Goal: Task Accomplishment & Management: Manage account settings

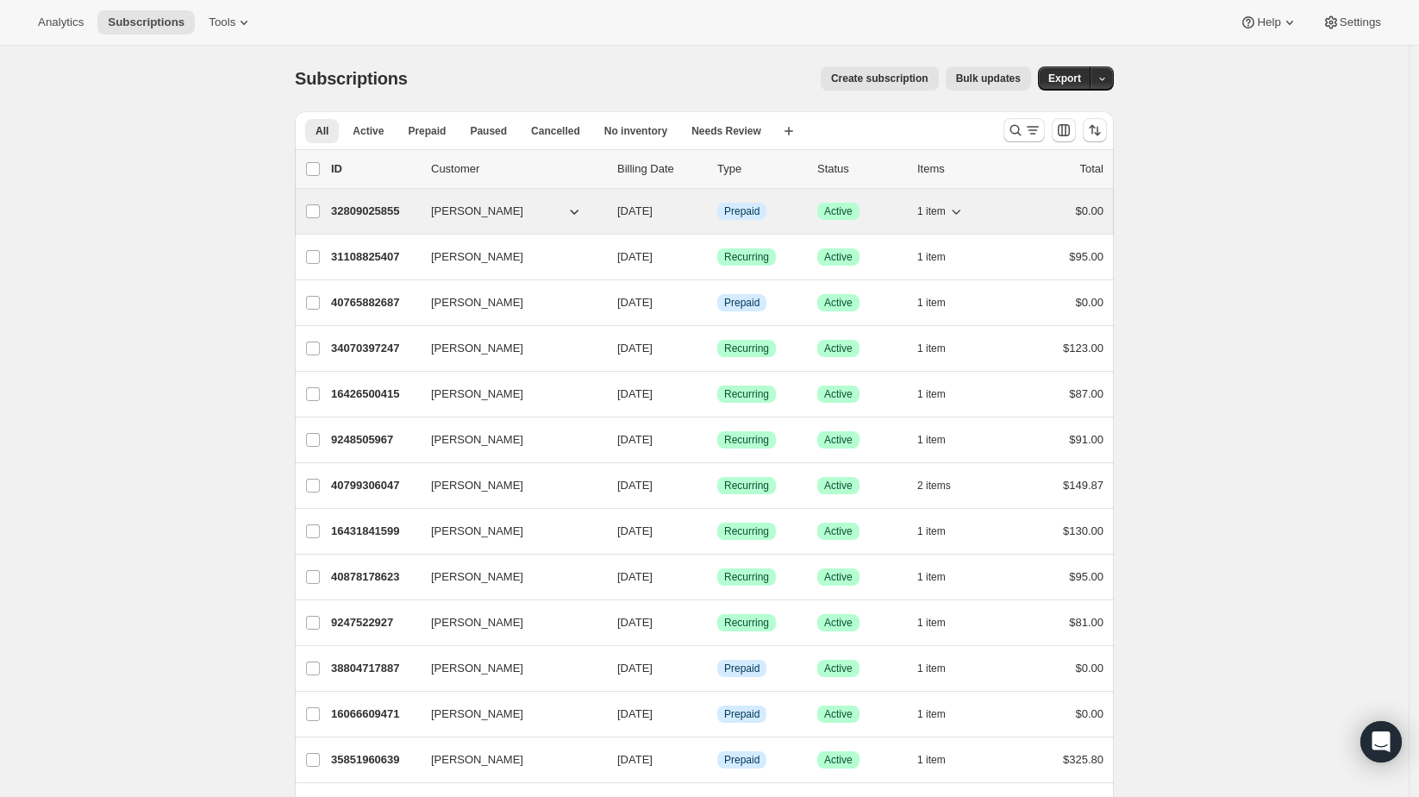
click at [958, 211] on icon "button" at bounding box center [956, 211] width 17 height 17
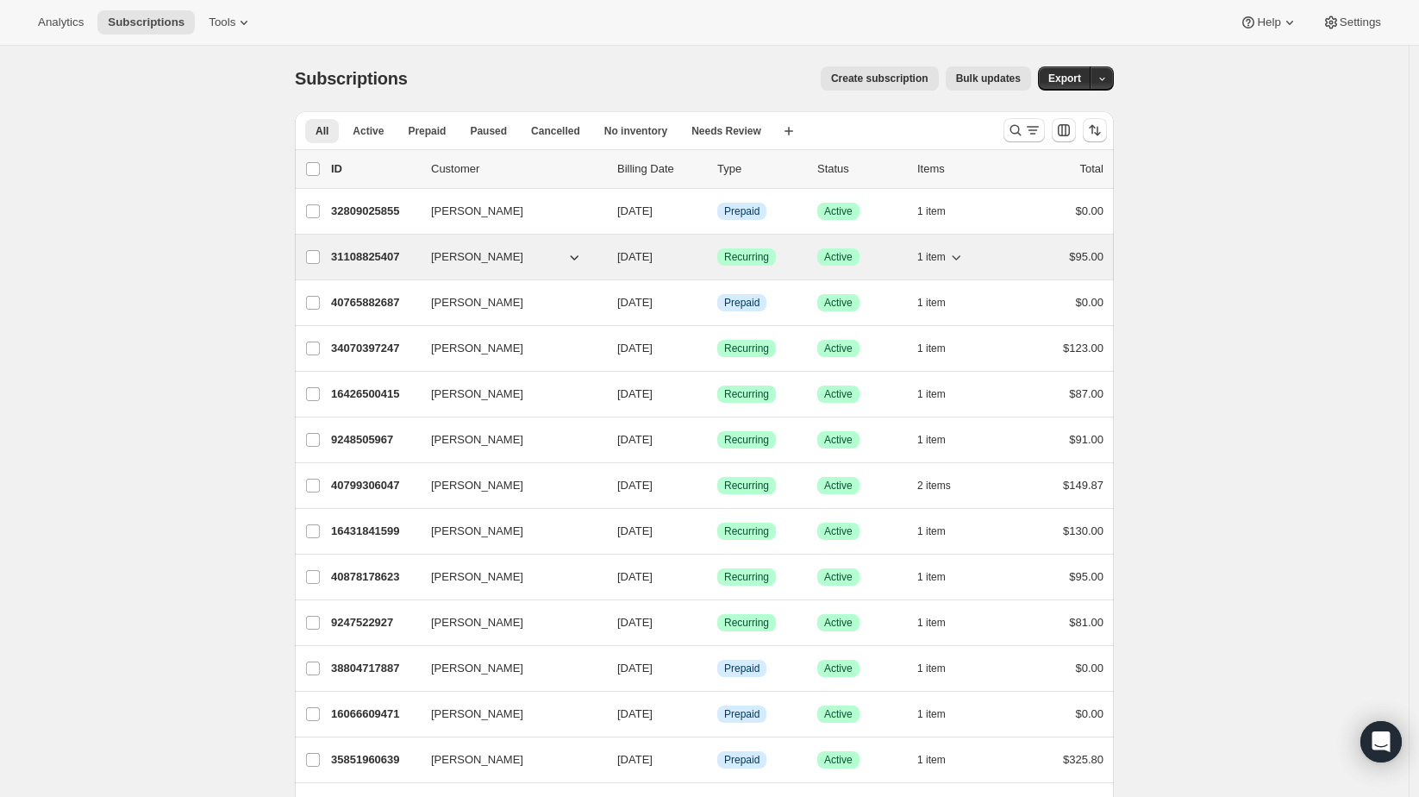
click at [950, 254] on button "1 item" at bounding box center [941, 257] width 47 height 24
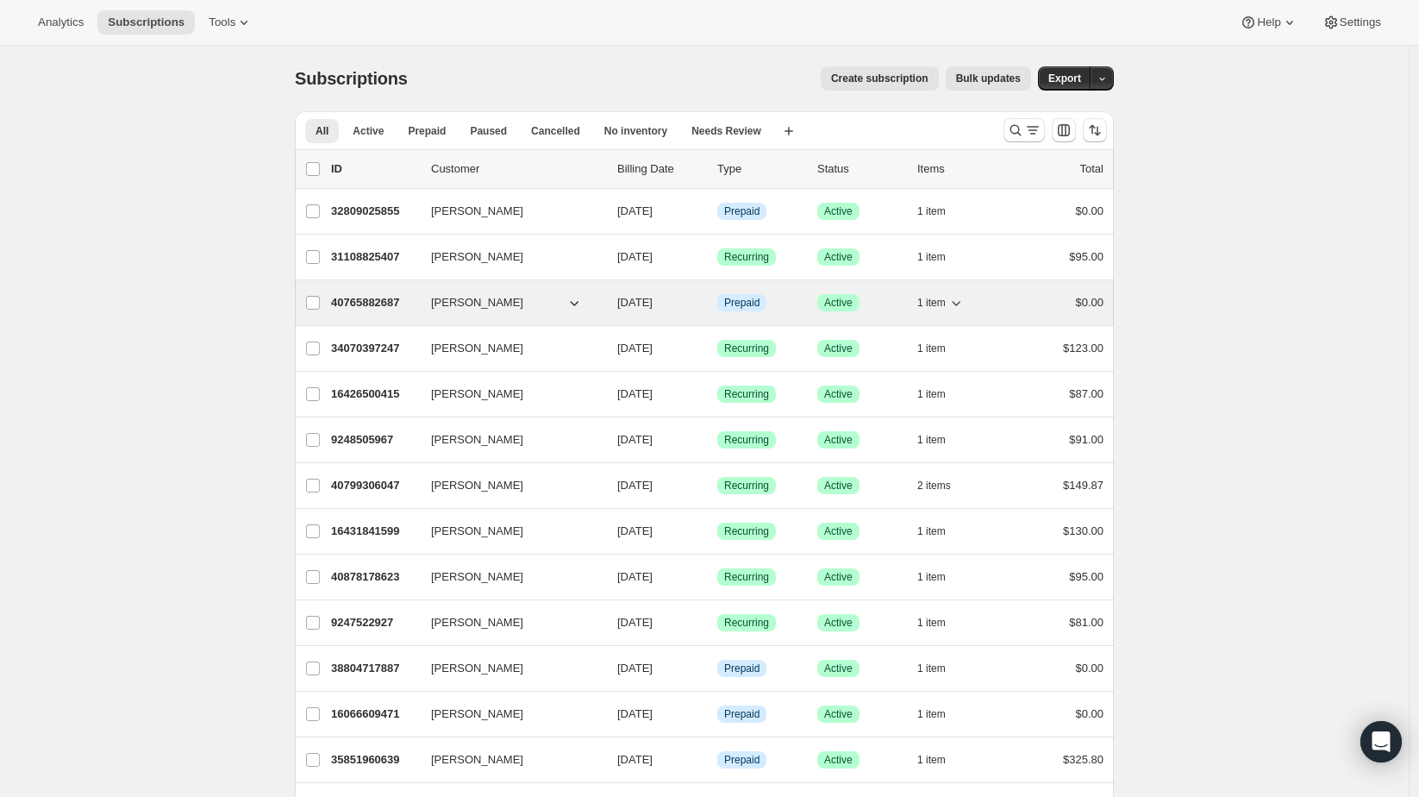
click at [944, 306] on span "1 item" at bounding box center [932, 303] width 28 height 14
click at [946, 306] on span "1 item" at bounding box center [932, 303] width 28 height 14
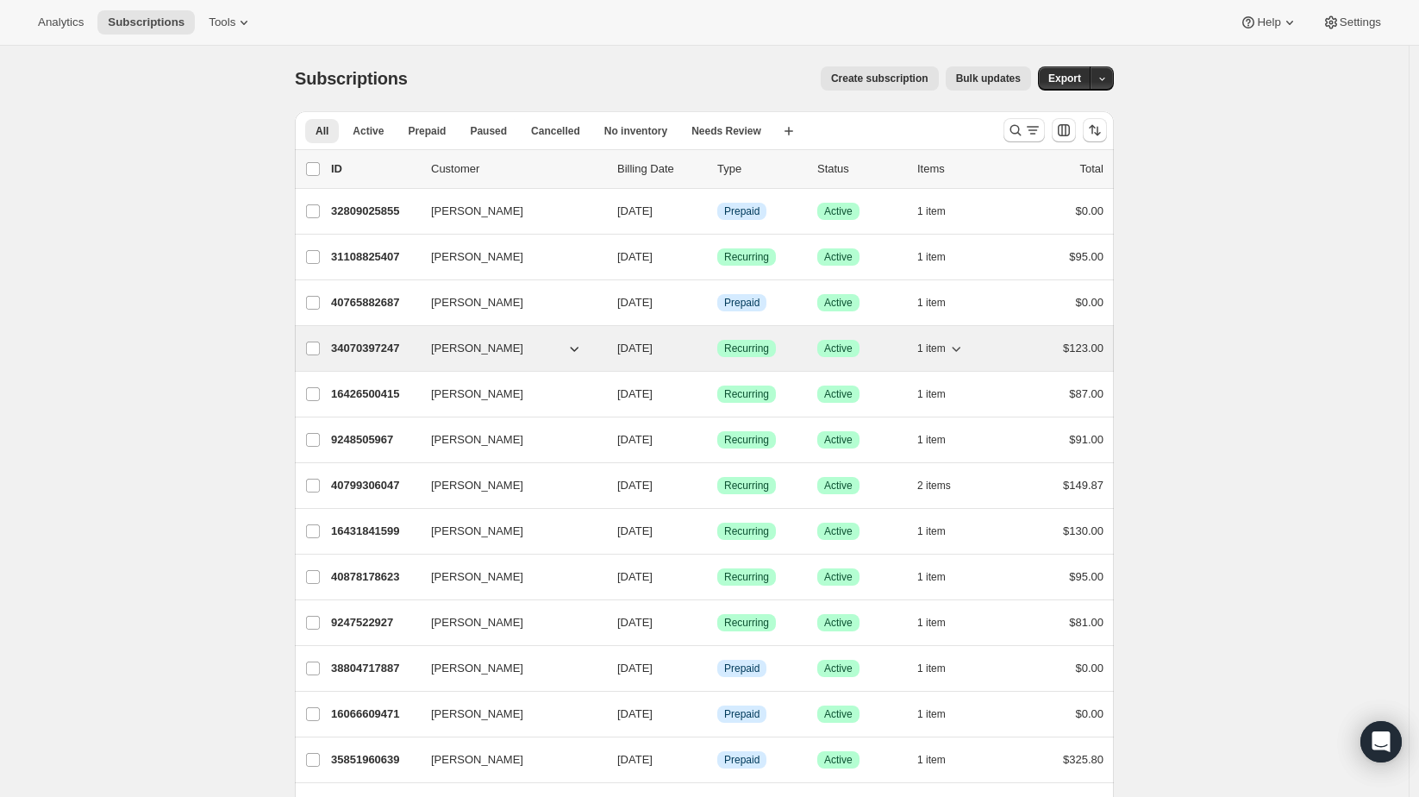
click at [946, 353] on span "1 item" at bounding box center [932, 348] width 28 height 14
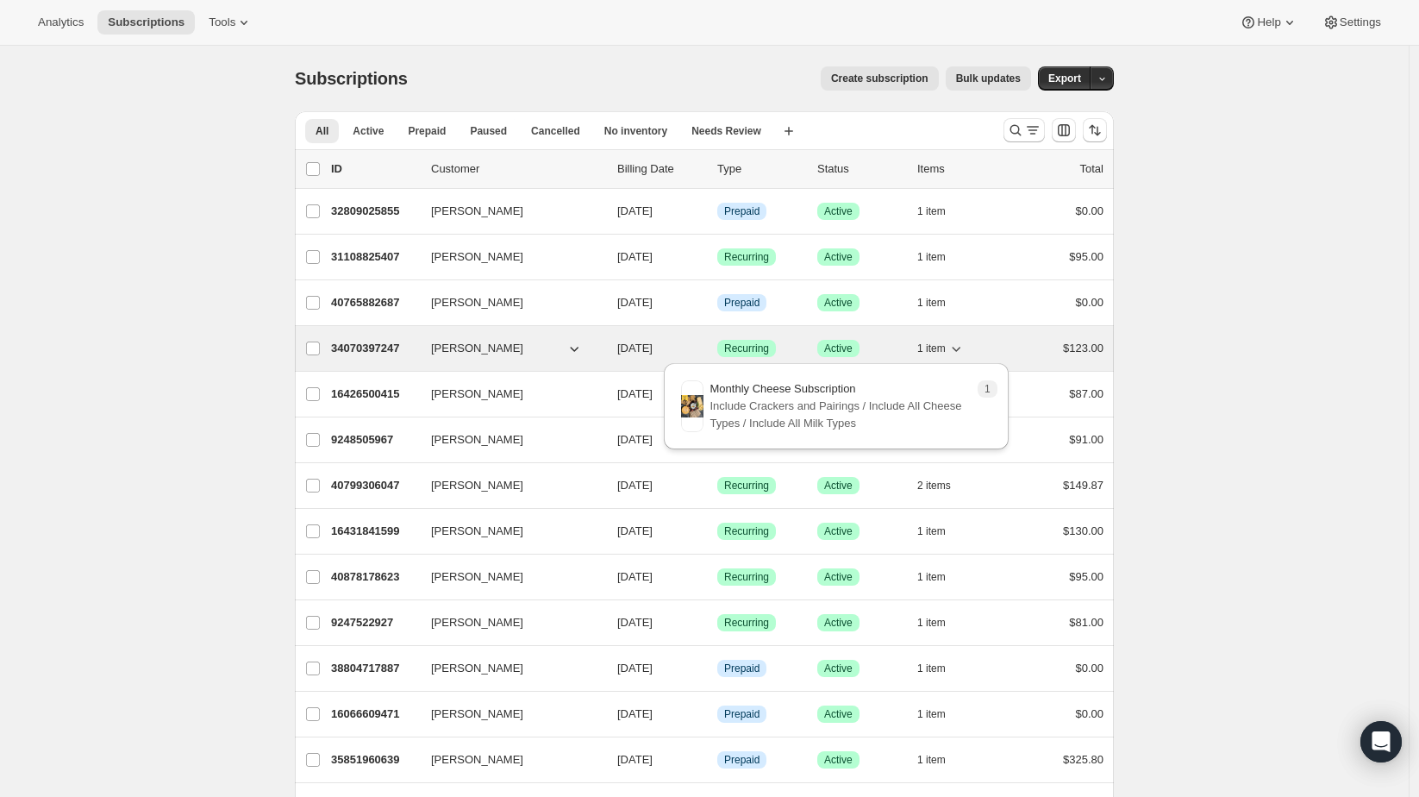
click at [959, 341] on icon "button" at bounding box center [956, 348] width 17 height 17
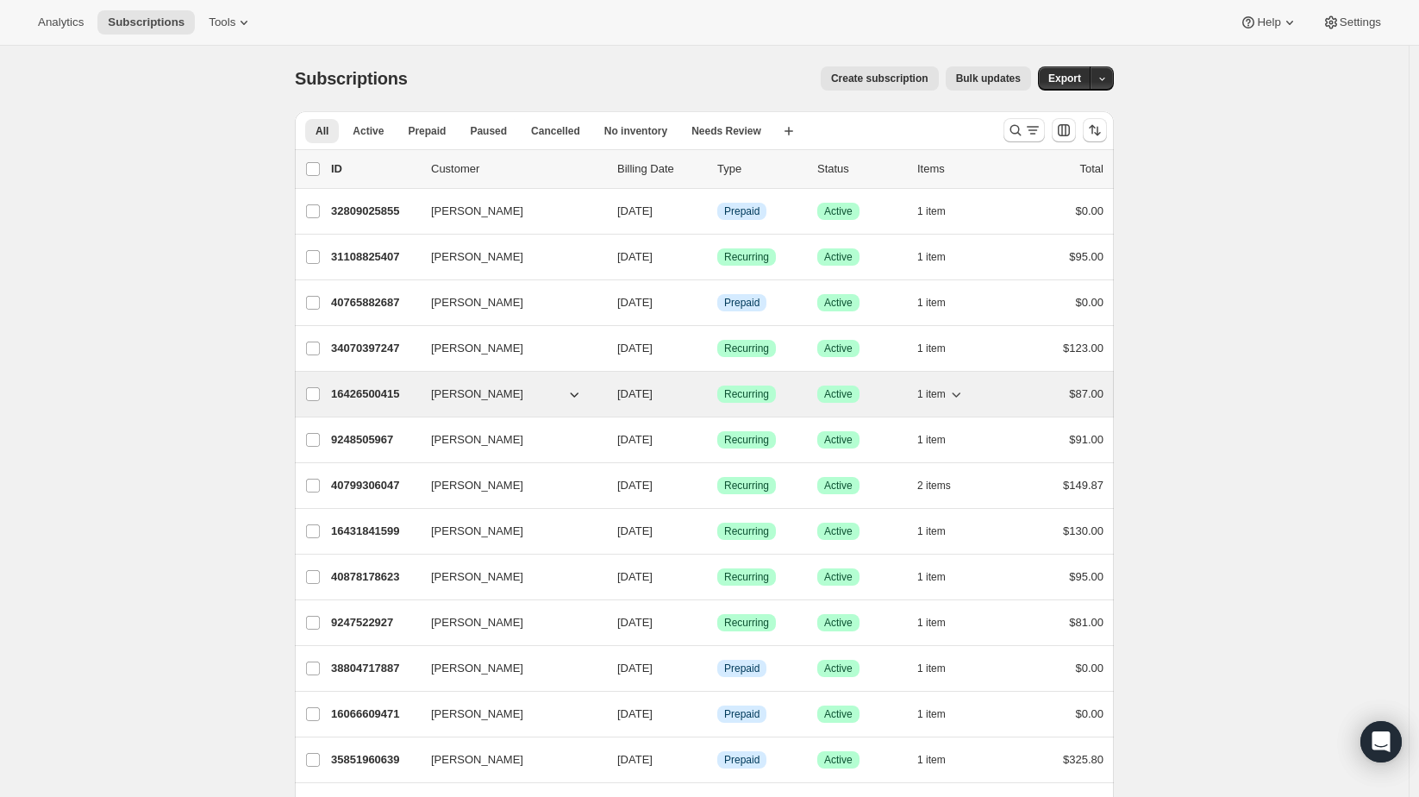
click at [963, 391] on icon "button" at bounding box center [956, 393] width 17 height 17
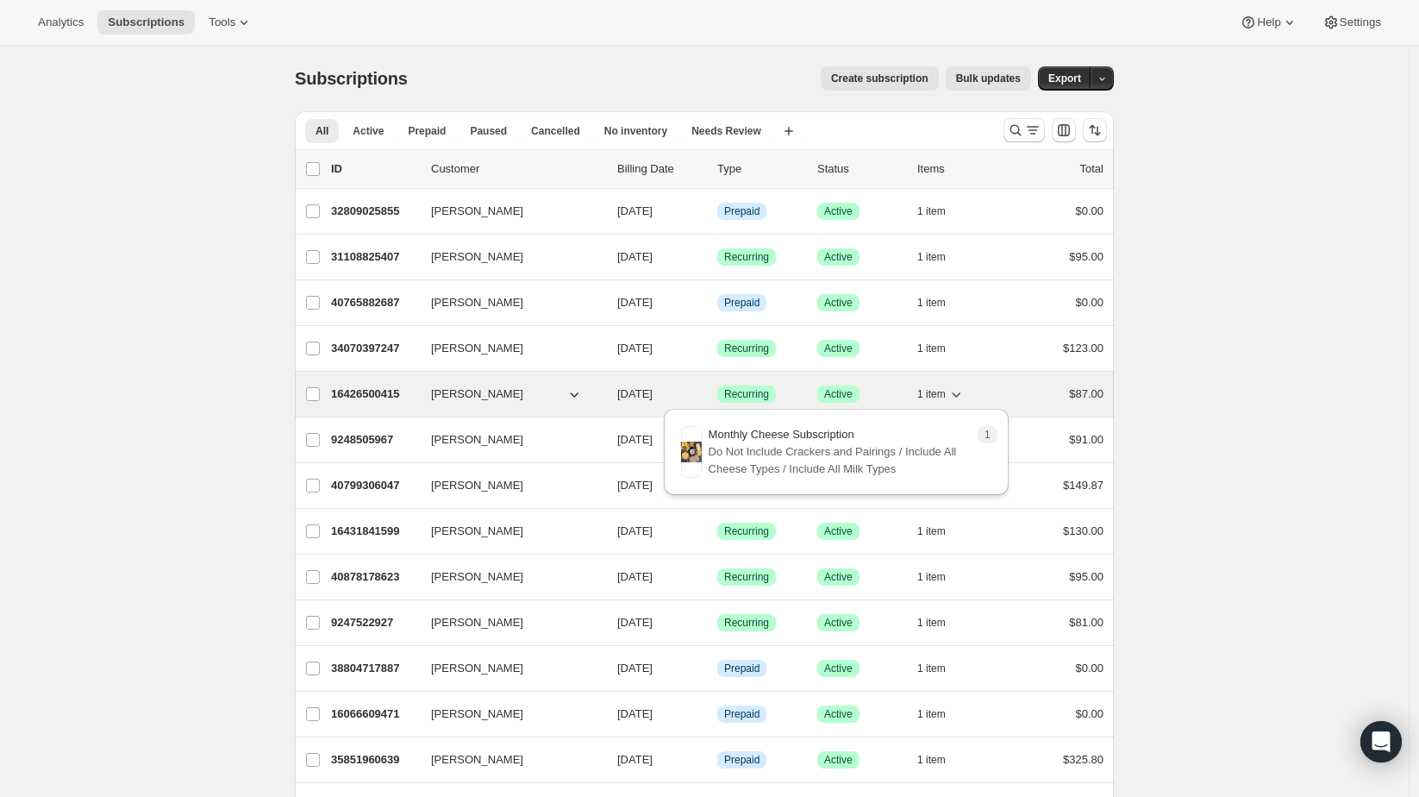
click at [958, 386] on icon "button" at bounding box center [956, 393] width 17 height 17
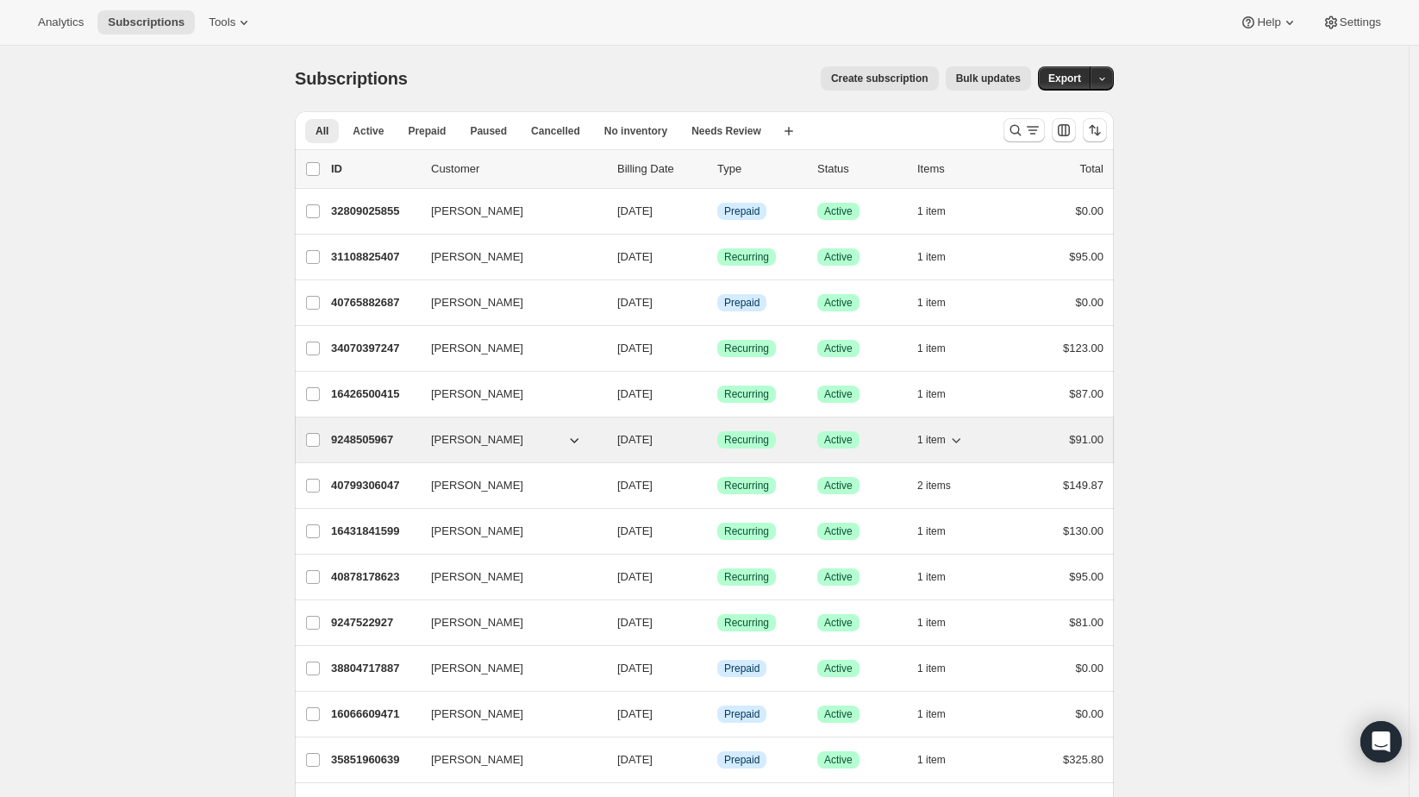
click at [943, 435] on span "1 item" at bounding box center [932, 440] width 28 height 14
click at [929, 439] on span "1 item" at bounding box center [932, 440] width 28 height 14
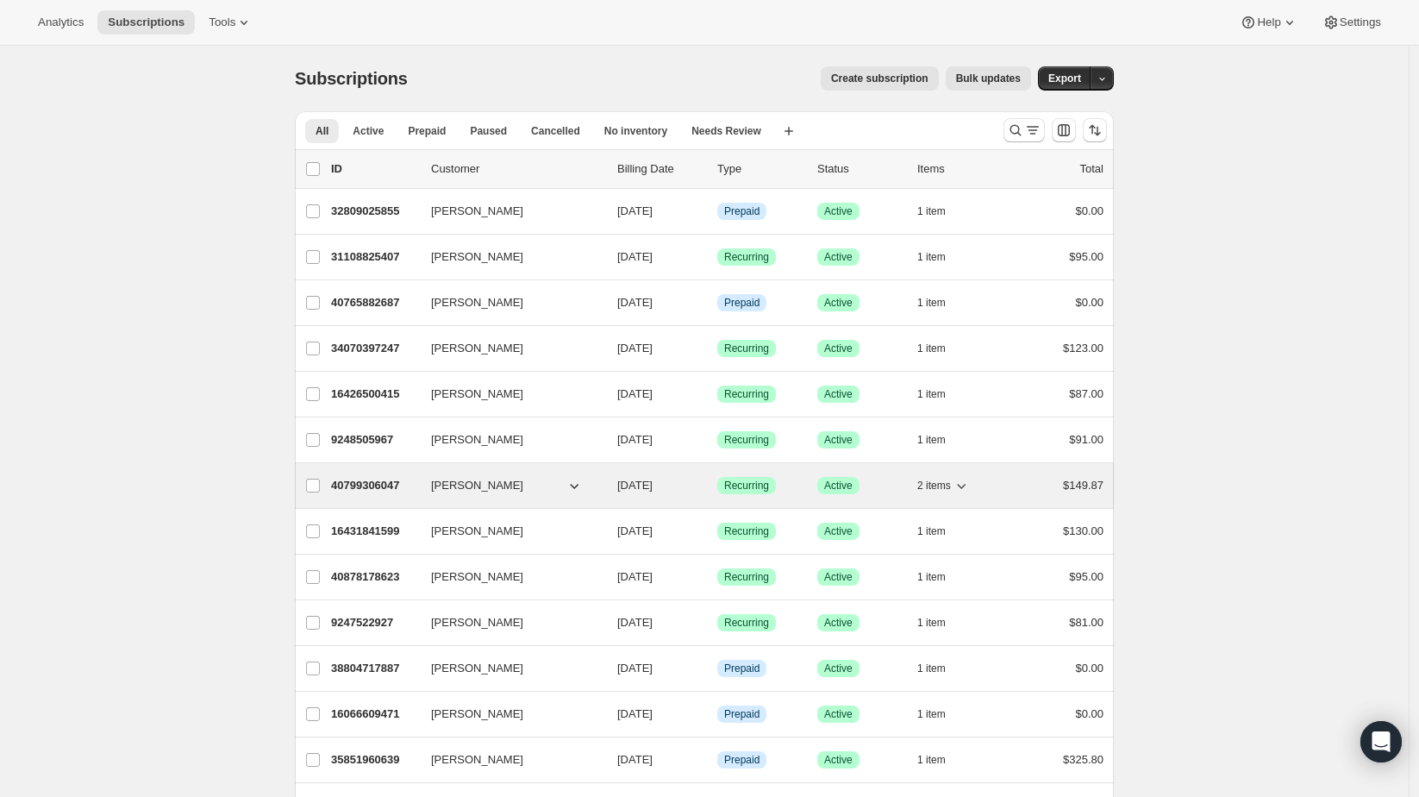
click at [939, 479] on span "2 items" at bounding box center [935, 486] width 34 height 14
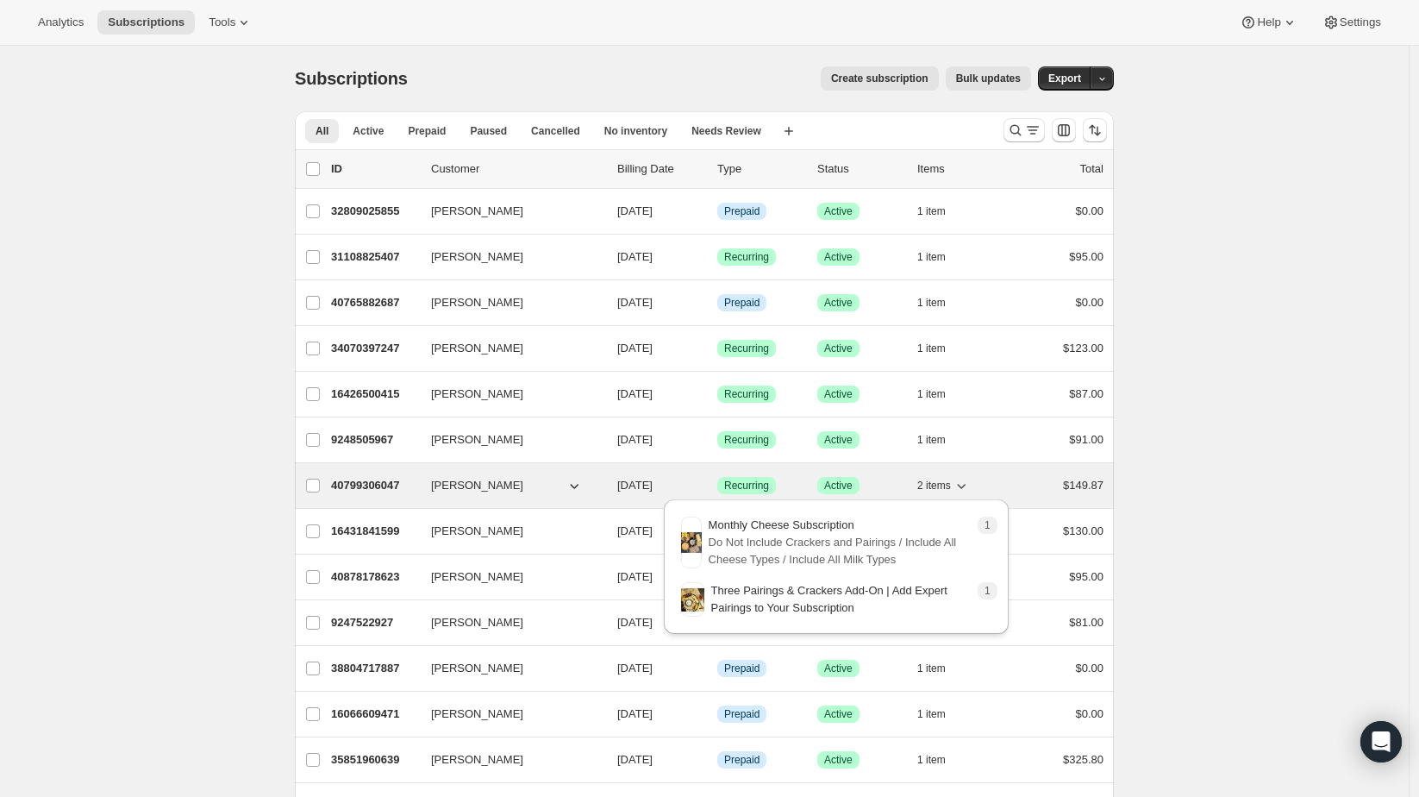
click at [955, 486] on button "2 items" at bounding box center [944, 485] width 53 height 24
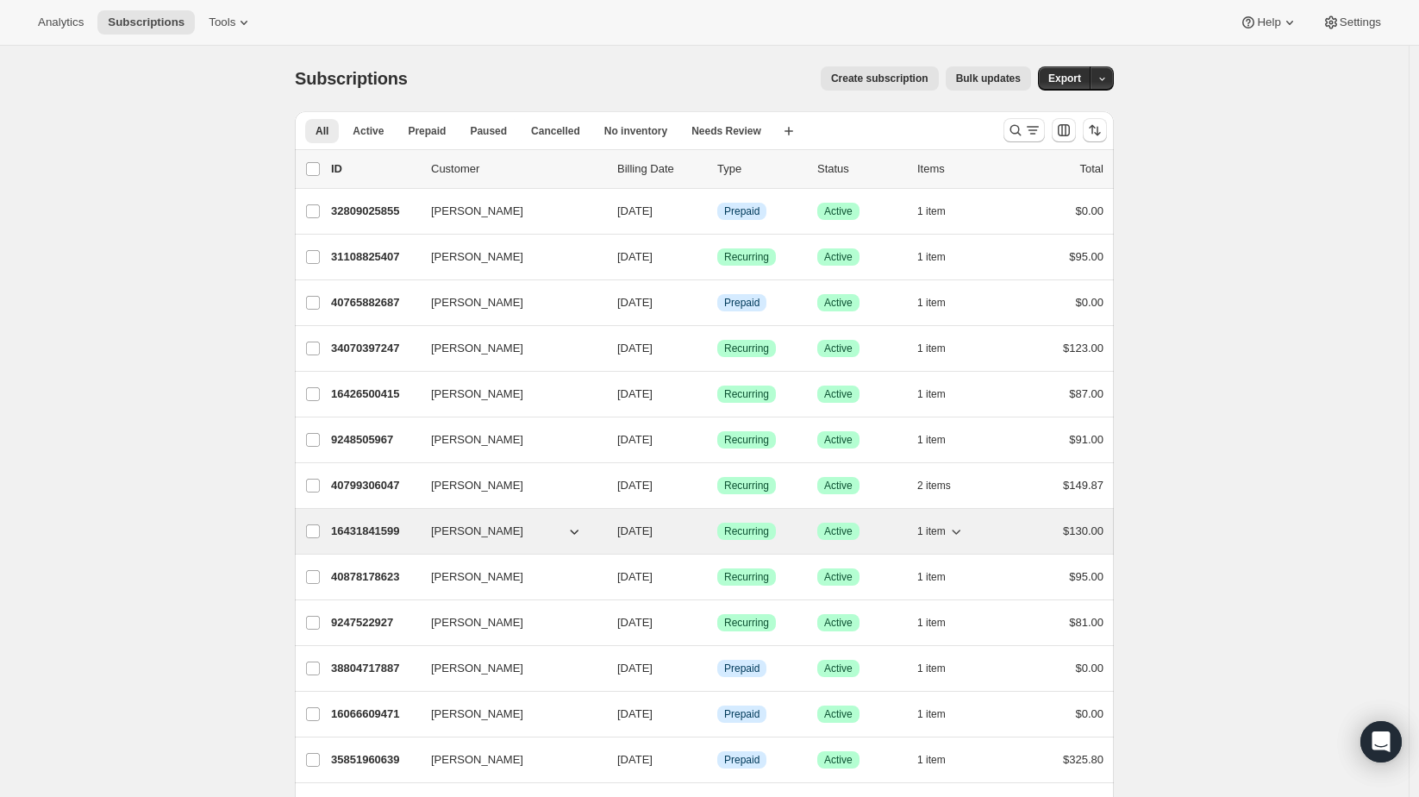
click at [950, 529] on button "1 item" at bounding box center [941, 531] width 47 height 24
click at [946, 524] on span "1 item" at bounding box center [932, 531] width 28 height 14
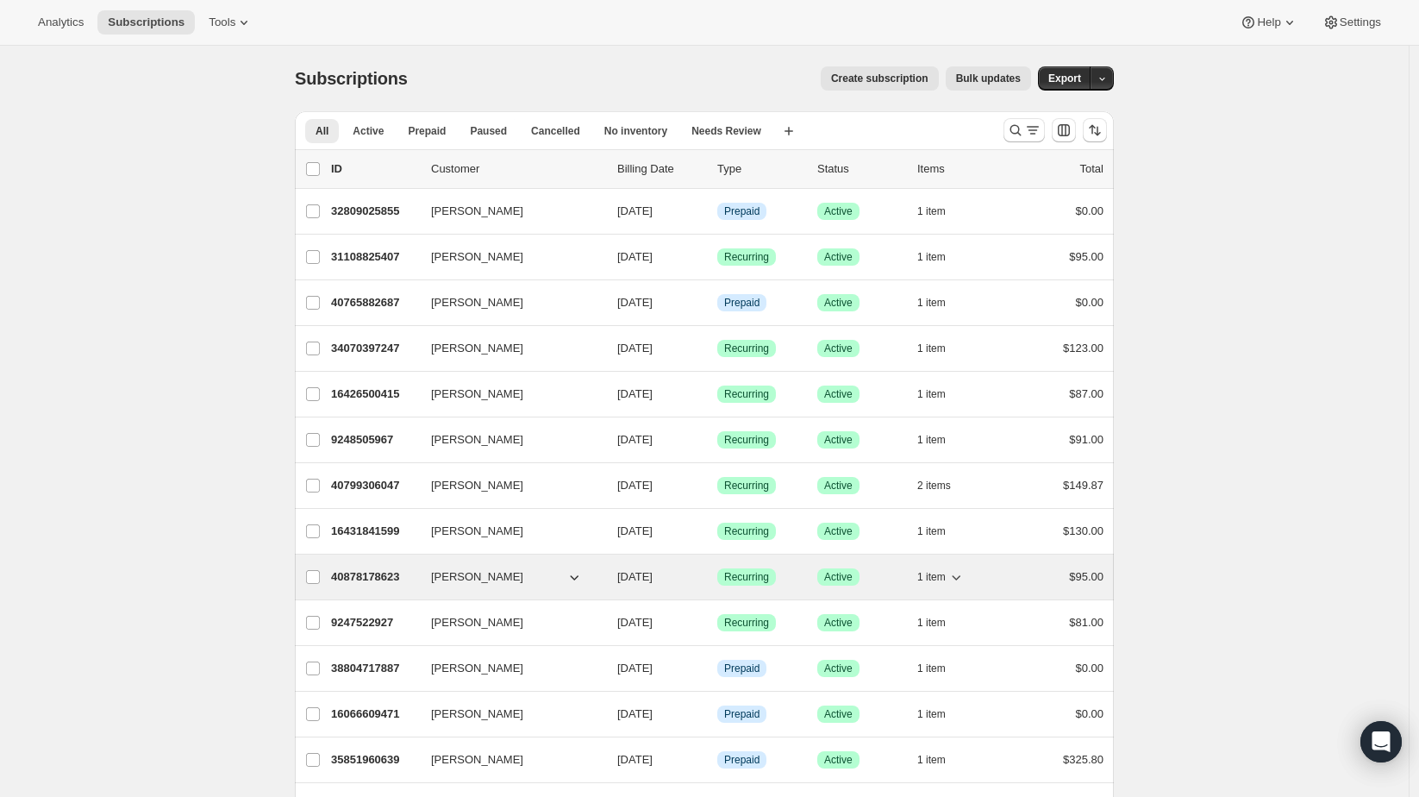
click at [946, 573] on span "1 item" at bounding box center [932, 577] width 28 height 14
click at [958, 574] on icon "button" at bounding box center [956, 576] width 17 height 17
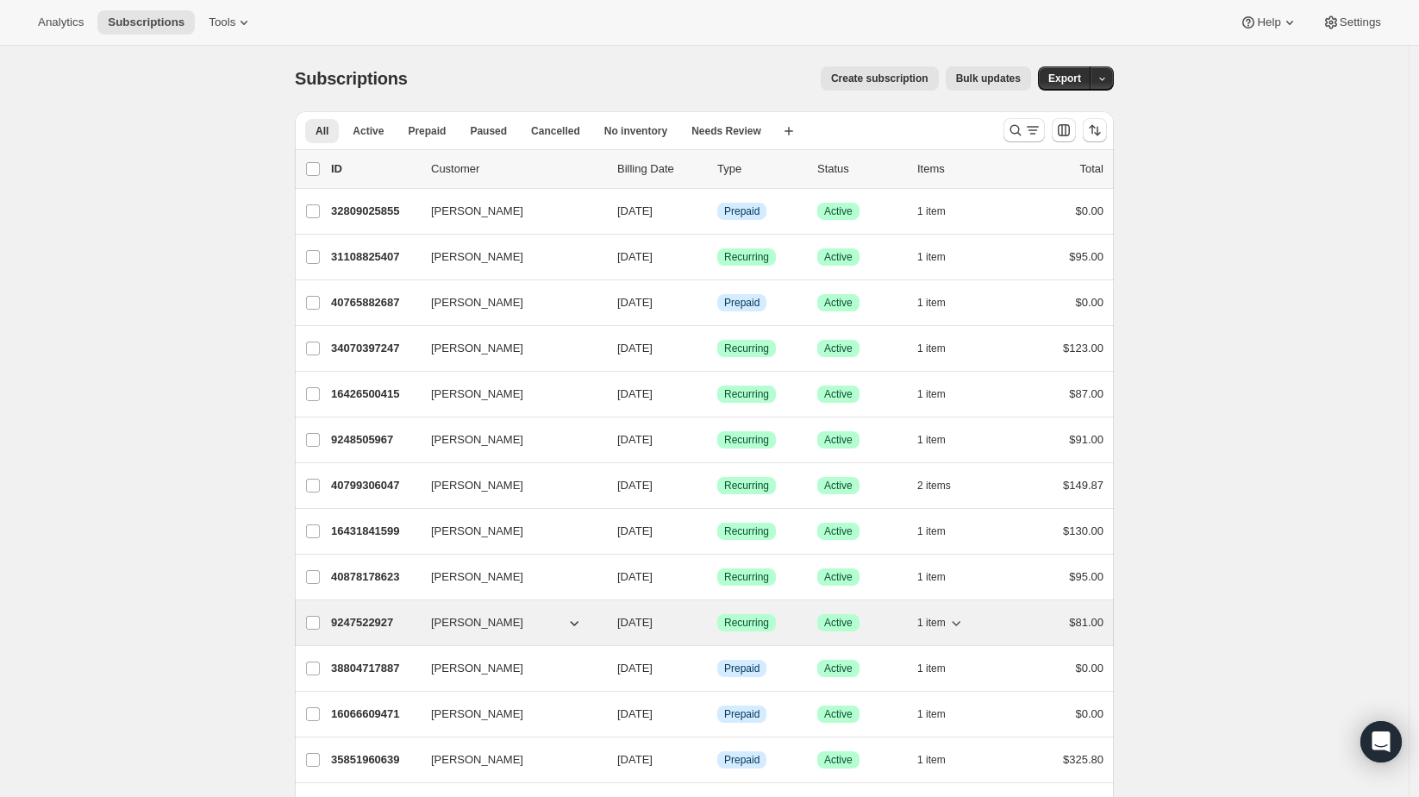
click at [953, 627] on icon "button" at bounding box center [956, 622] width 17 height 17
click at [961, 623] on icon "button" at bounding box center [956, 622] width 17 height 17
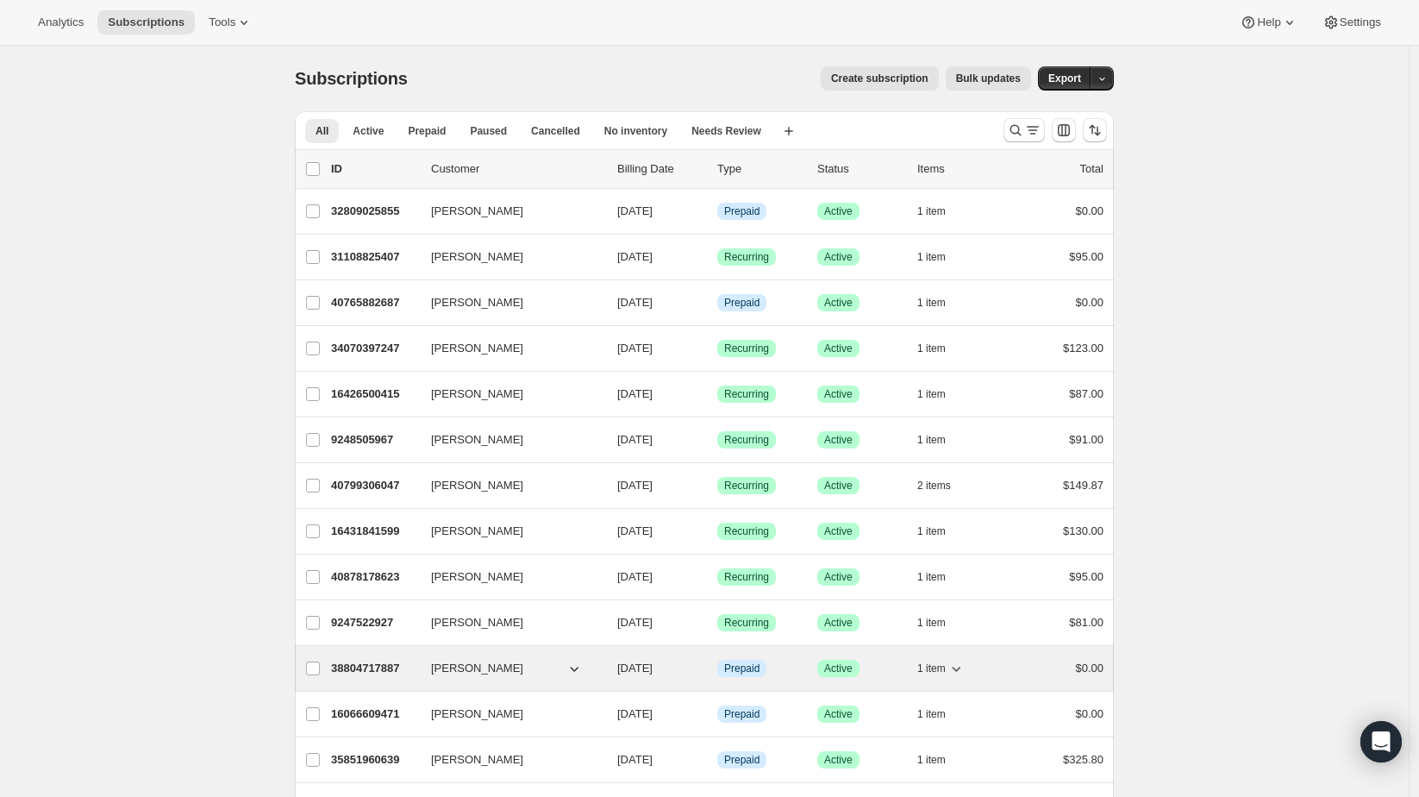
click at [940, 673] on button "1 item" at bounding box center [941, 668] width 47 height 24
click at [946, 661] on span "1 item" at bounding box center [932, 668] width 28 height 14
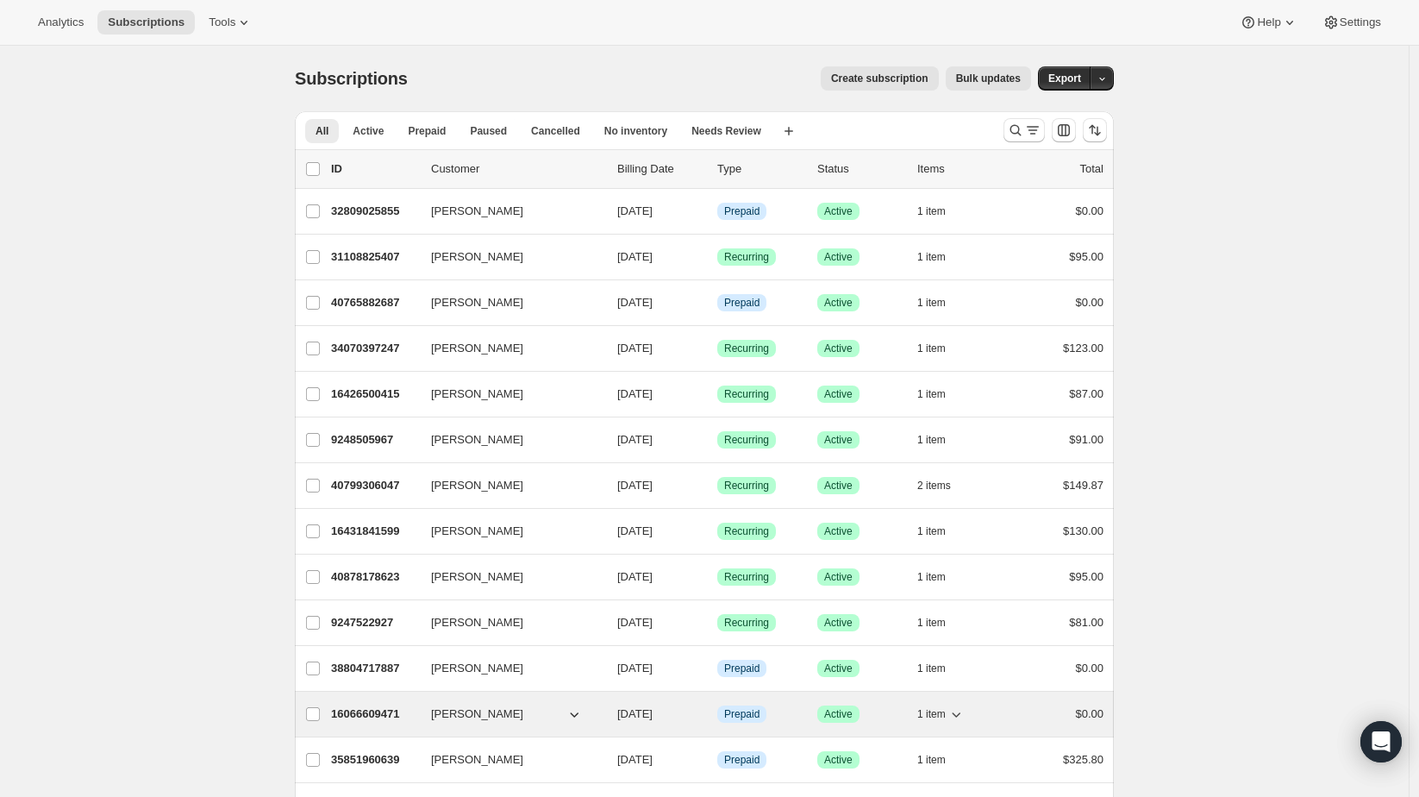
click at [953, 705] on icon "button" at bounding box center [956, 713] width 17 height 17
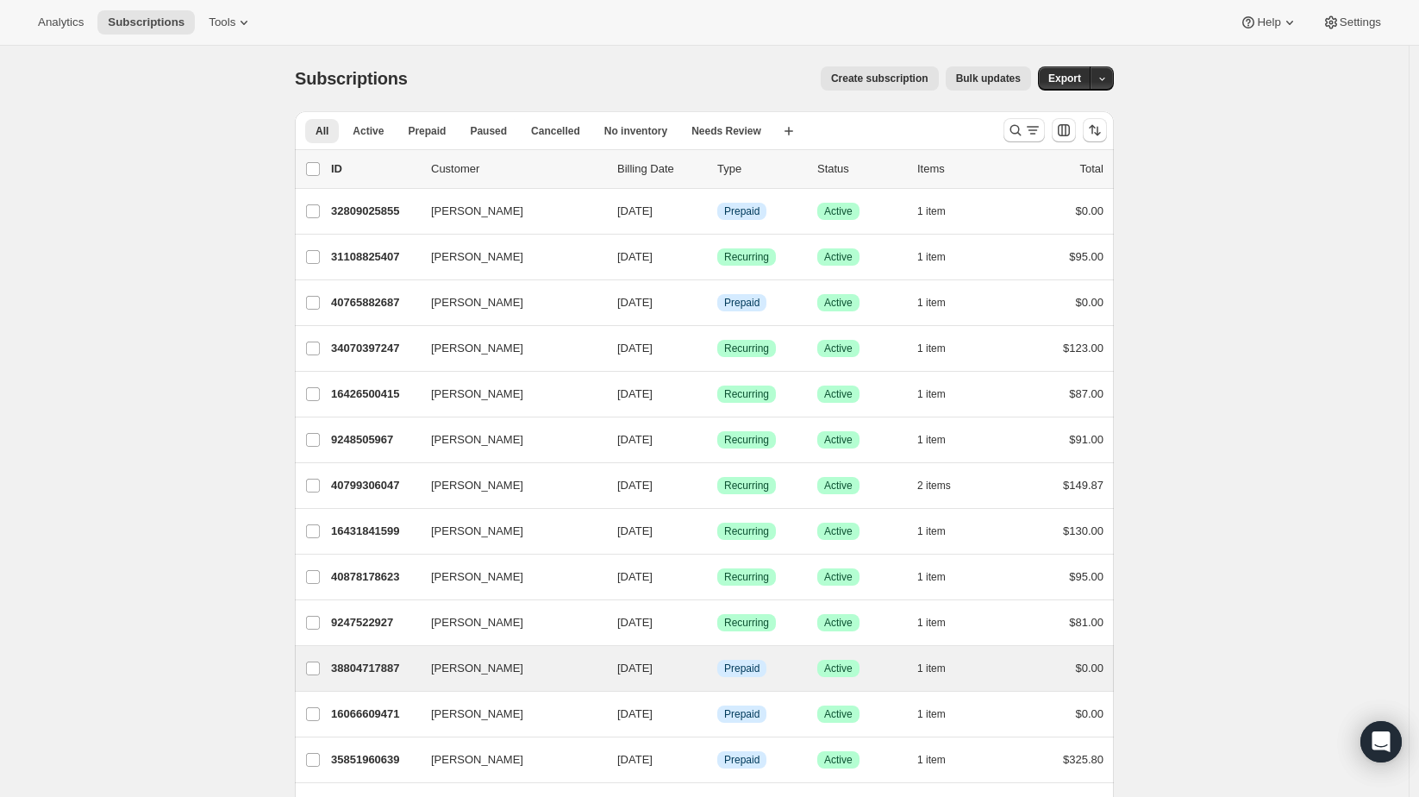
click at [922, 680] on div "Eric Zylstra 38804717887 Eric Zylstra 09/28/2025 Info Prepaid Success Active 1 …" at bounding box center [704, 668] width 819 height 45
click at [933, 671] on span "1 item" at bounding box center [932, 668] width 28 height 14
click at [936, 667] on span "1 item" at bounding box center [932, 668] width 28 height 14
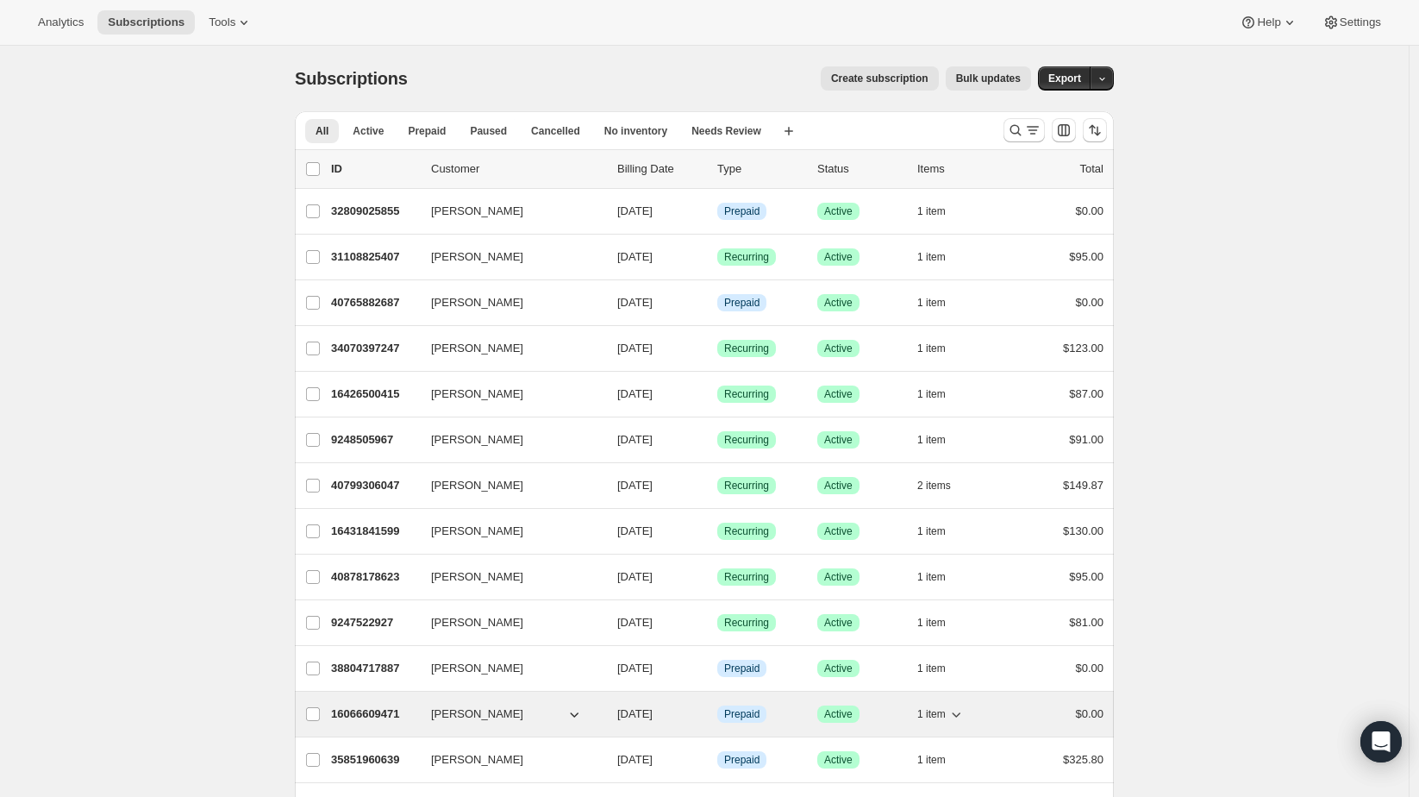
click at [932, 707] on span "1 item" at bounding box center [932, 714] width 28 height 14
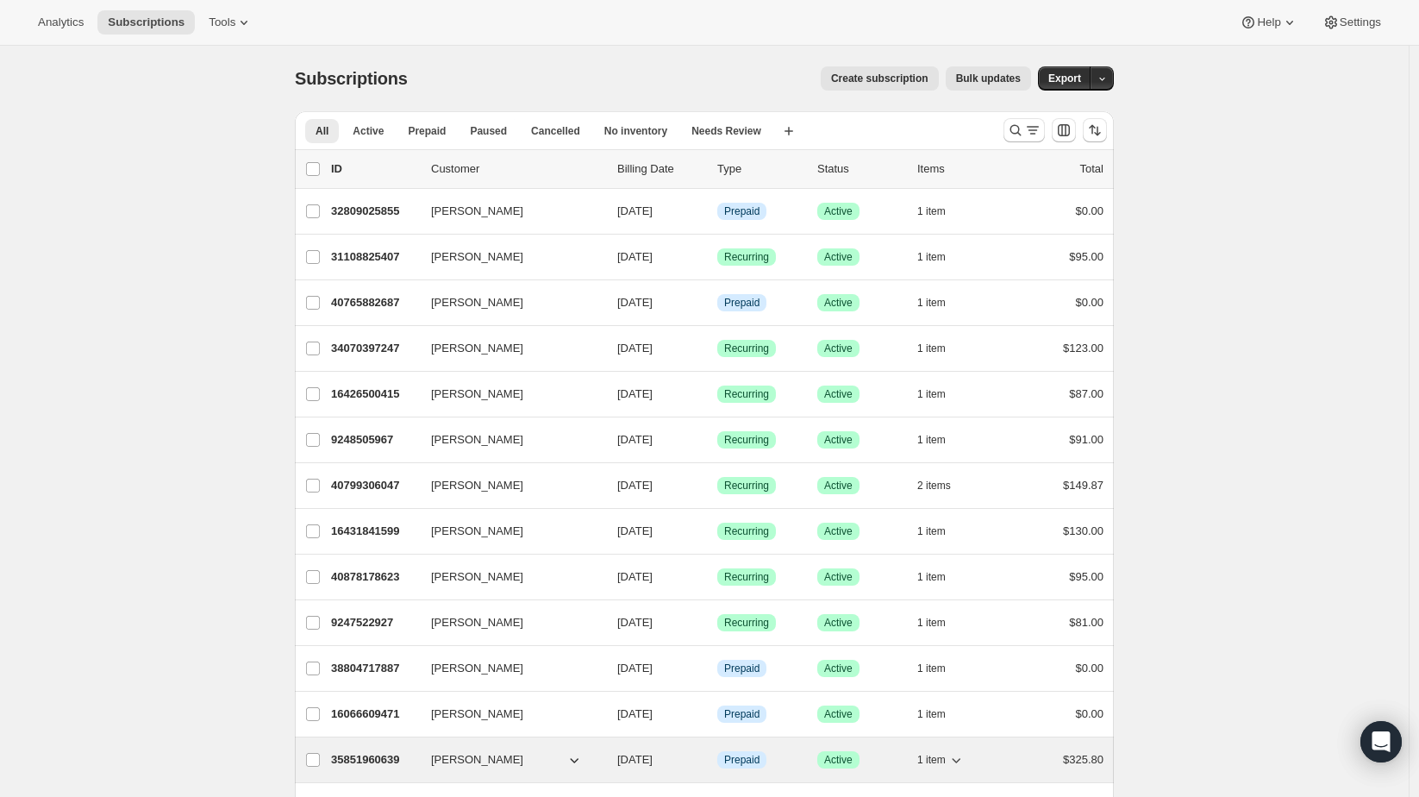
click at [951, 749] on button "1 item" at bounding box center [941, 760] width 47 height 24
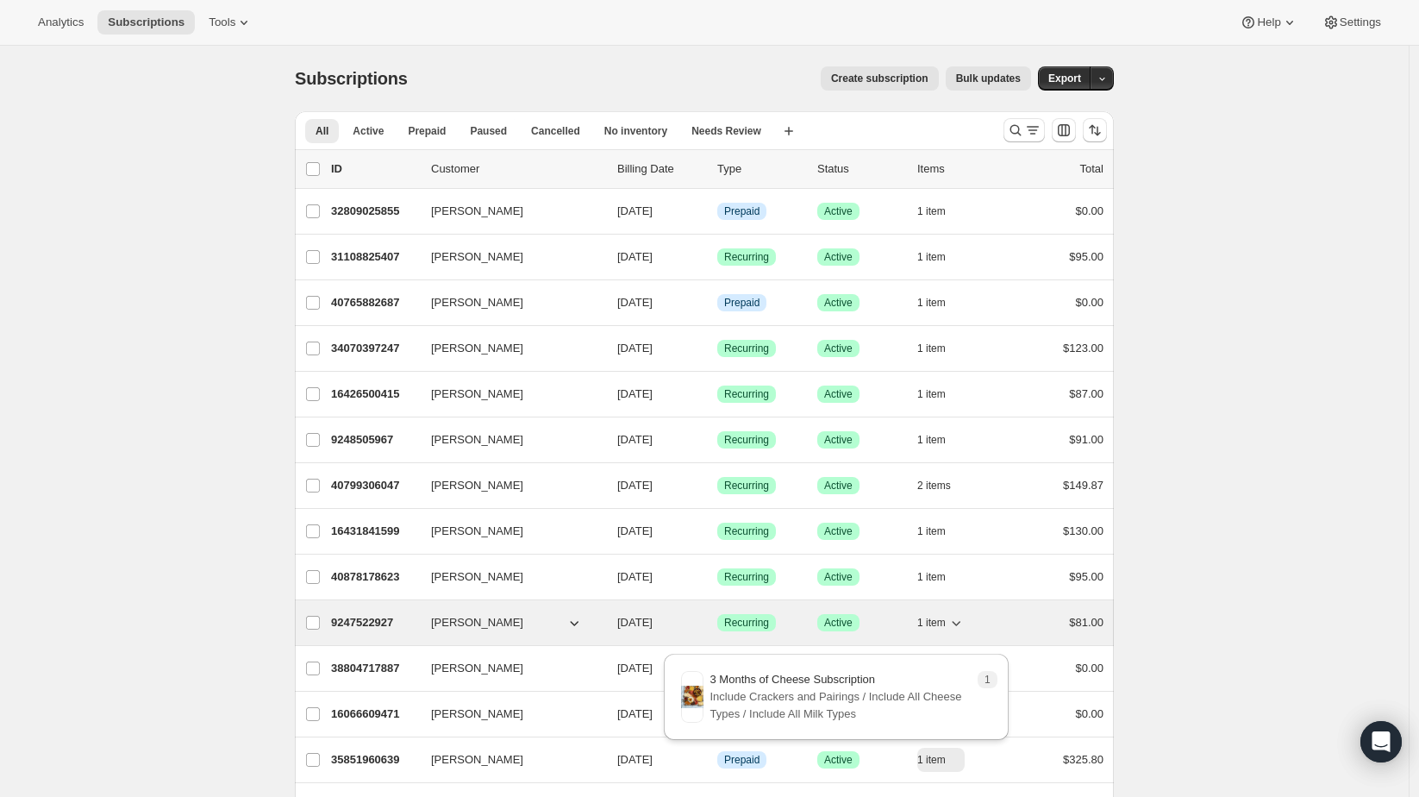
click at [946, 631] on button "1 item" at bounding box center [941, 623] width 47 height 24
click at [965, 629] on button "1 item" at bounding box center [941, 623] width 47 height 24
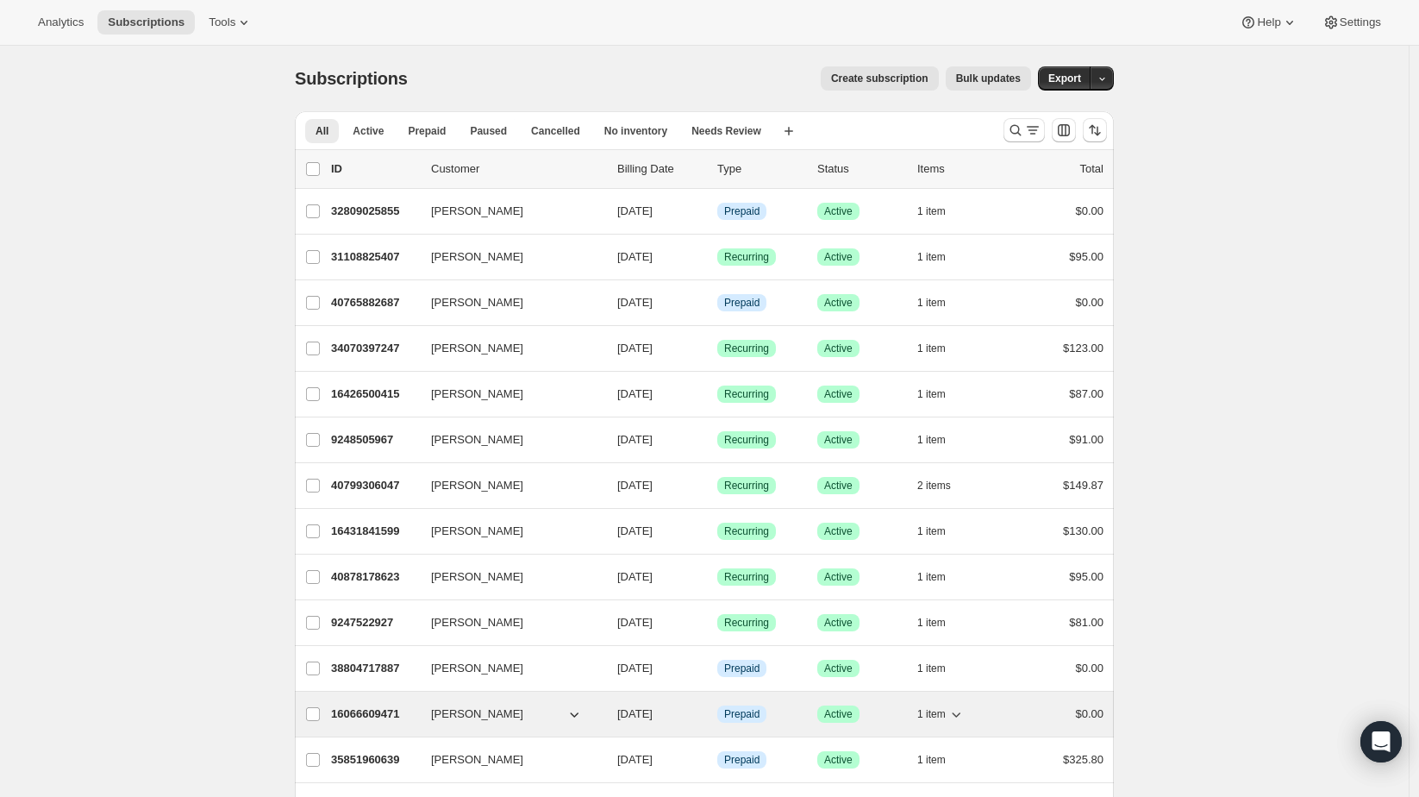
click at [937, 707] on span "1 item" at bounding box center [932, 714] width 28 height 14
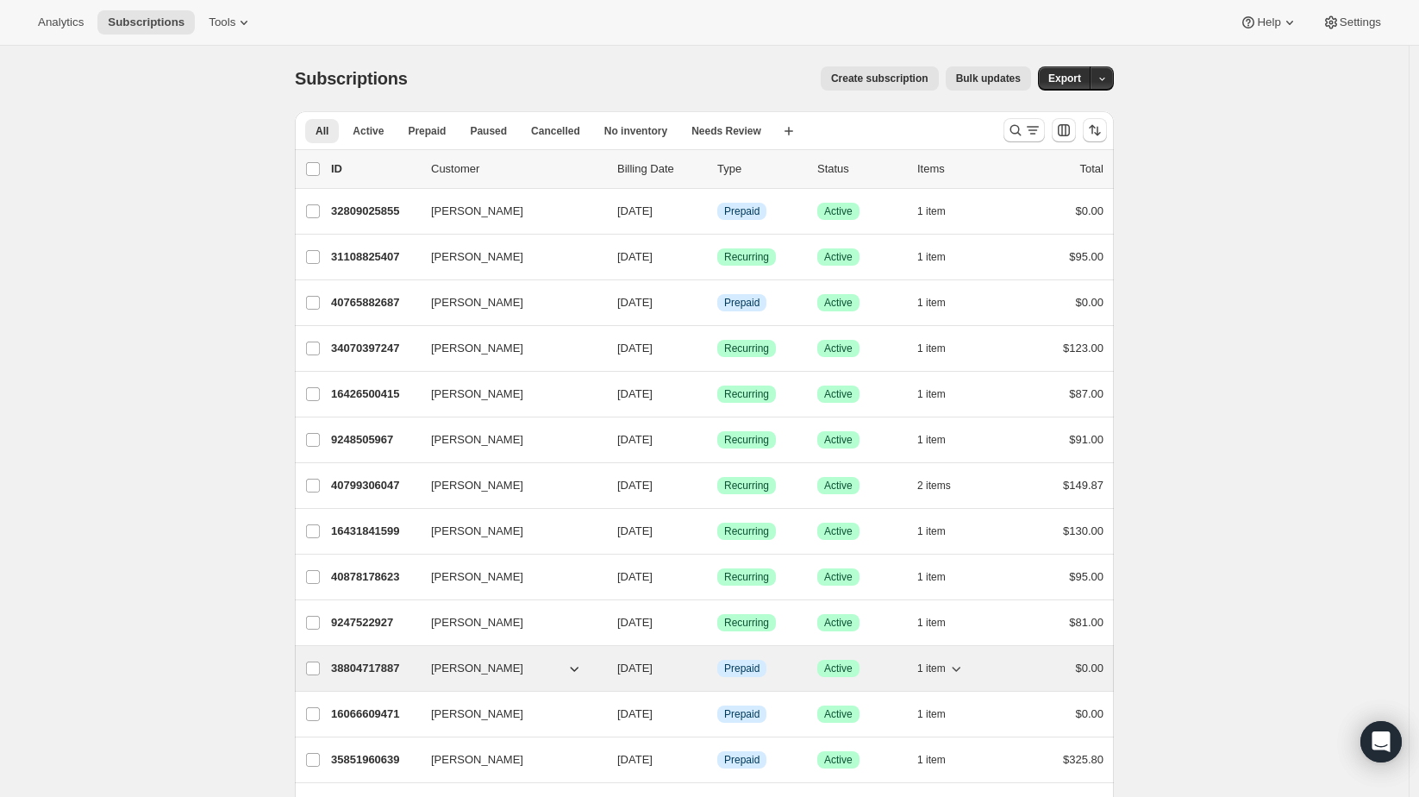
click at [933, 666] on span "1 item" at bounding box center [932, 668] width 28 height 14
click at [933, 664] on span "1 item" at bounding box center [932, 668] width 28 height 14
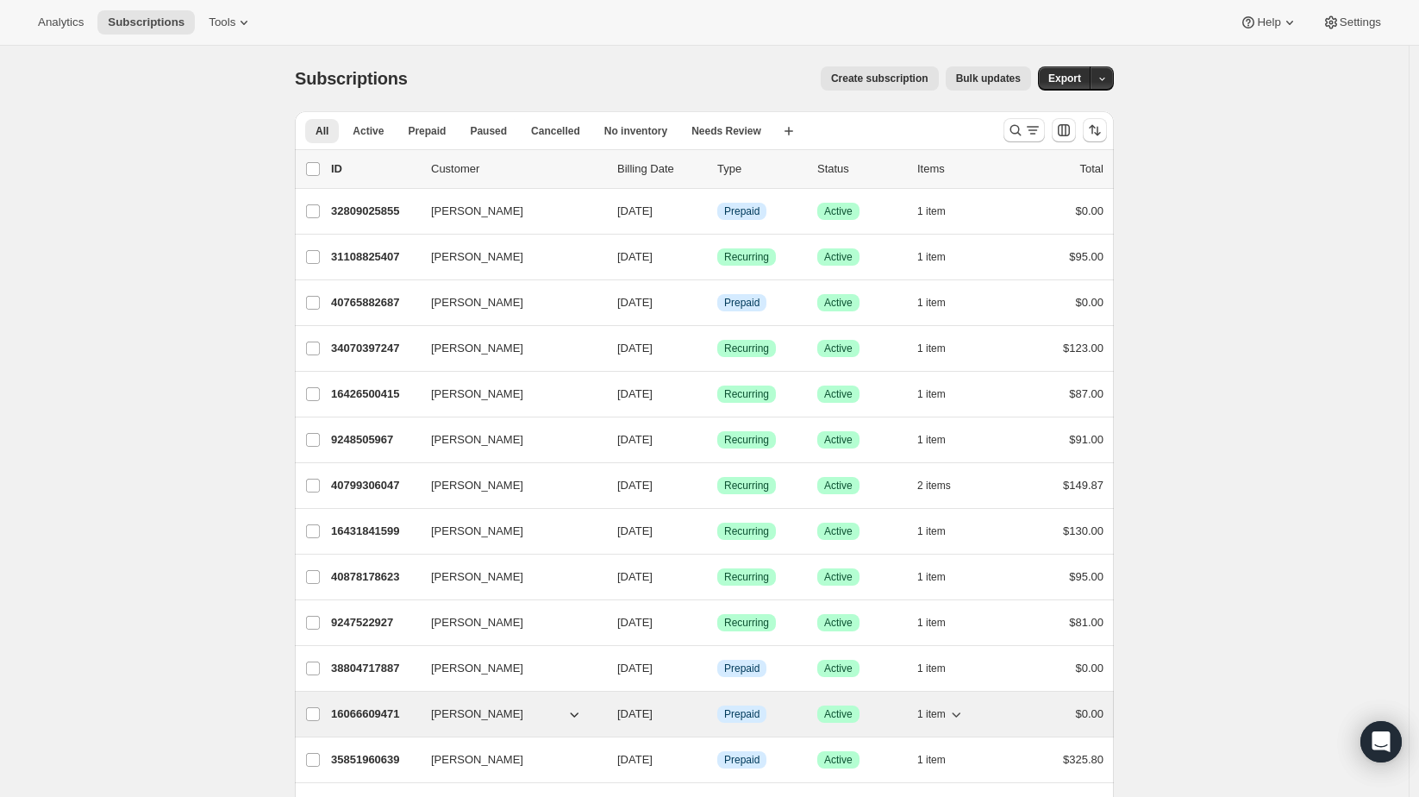
click at [927, 710] on span "1 item" at bounding box center [932, 714] width 28 height 14
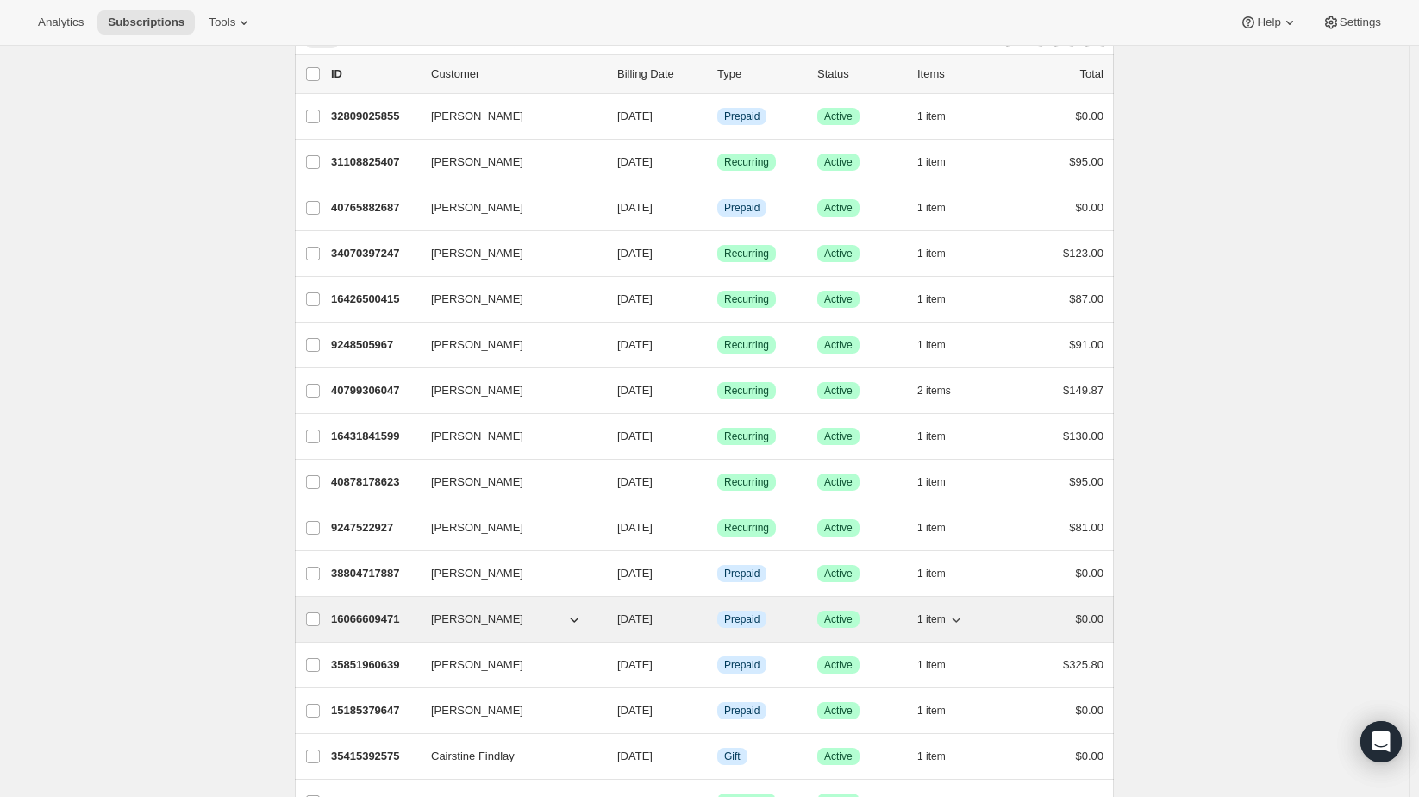
scroll to position [96, 0]
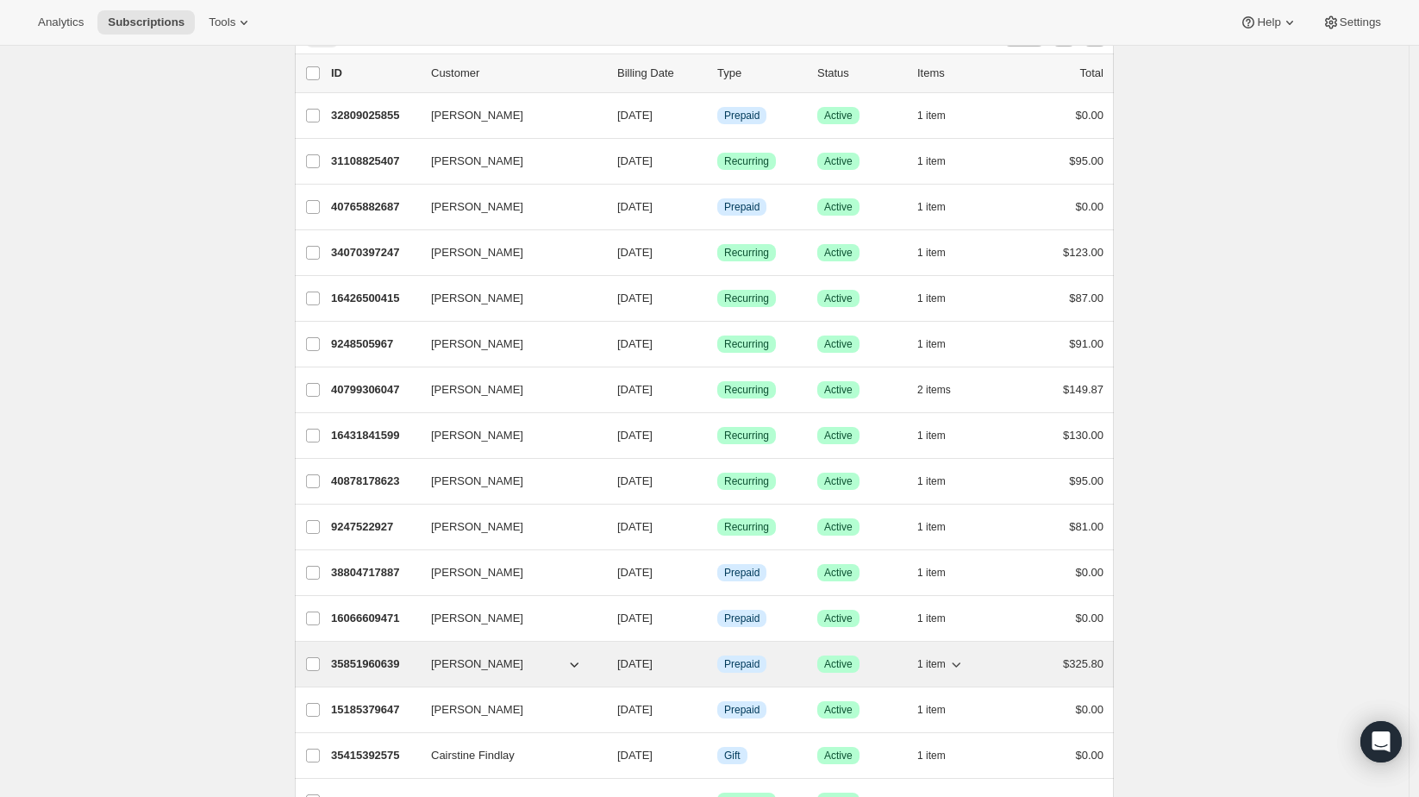
click at [929, 661] on span "1 item" at bounding box center [932, 664] width 28 height 14
click at [946, 658] on span "1 item" at bounding box center [932, 664] width 28 height 14
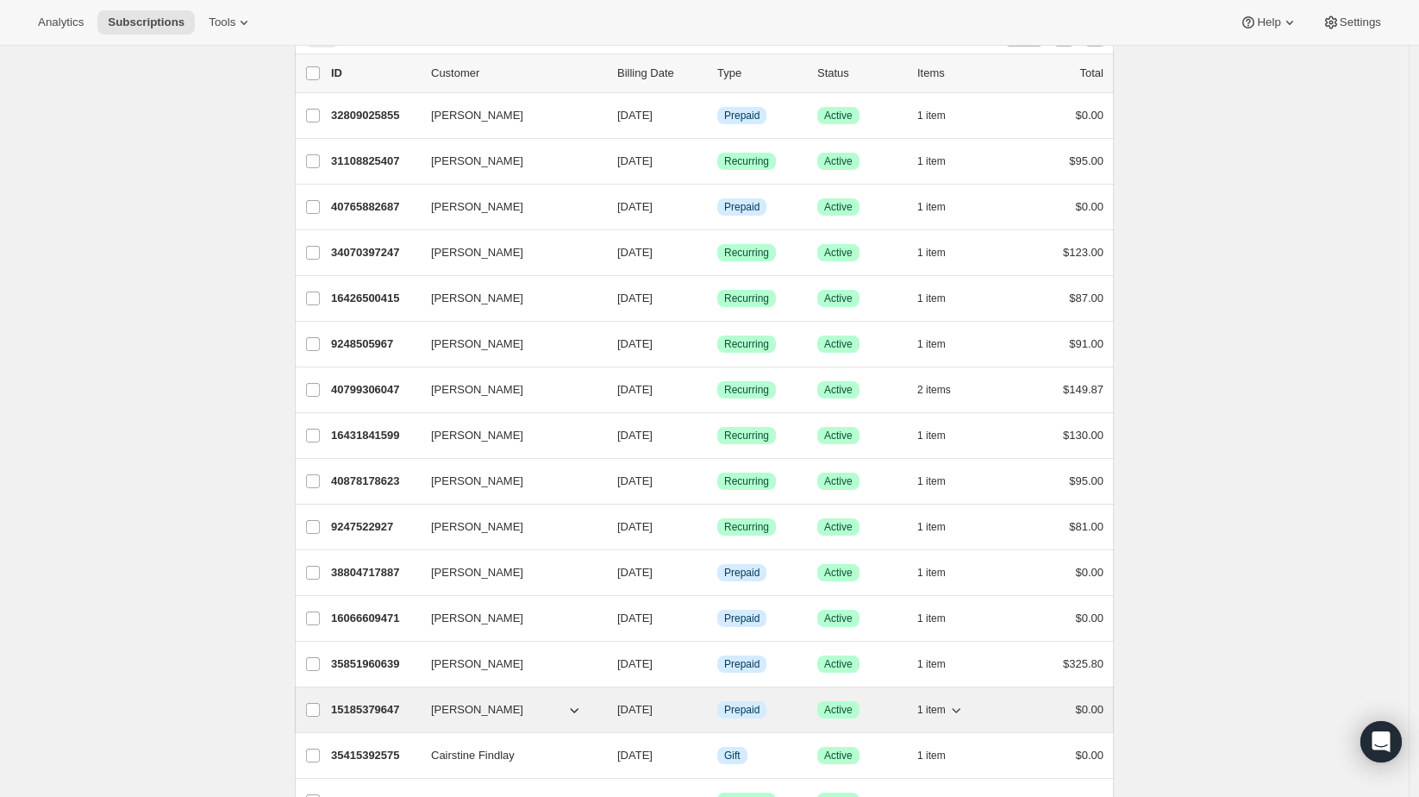
click at [946, 703] on span "1 item" at bounding box center [932, 710] width 28 height 14
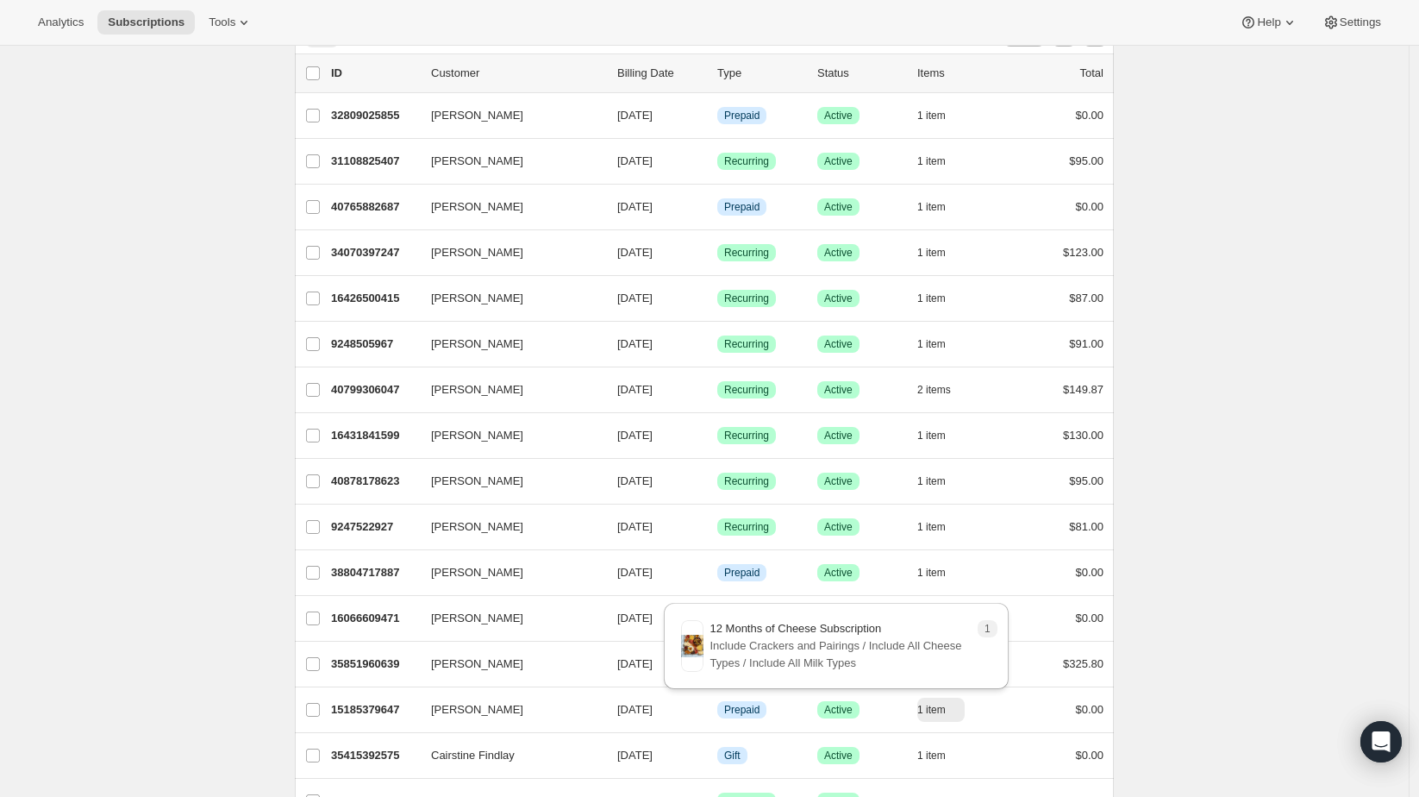
drag, startPoint x: 1363, startPoint y: 621, endPoint x: 1352, endPoint y: 621, distance: 11.2
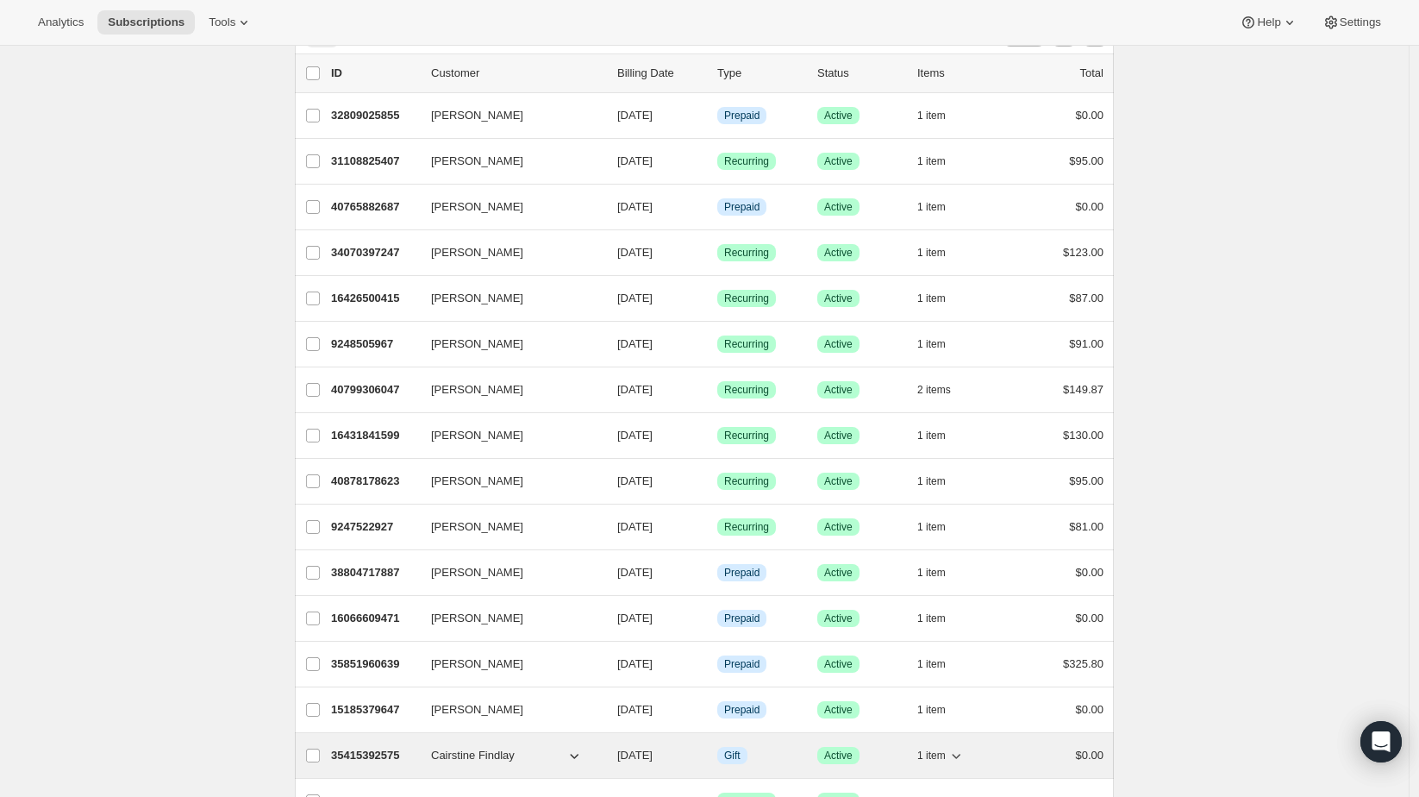
click at [943, 749] on span "1 item" at bounding box center [932, 756] width 28 height 14
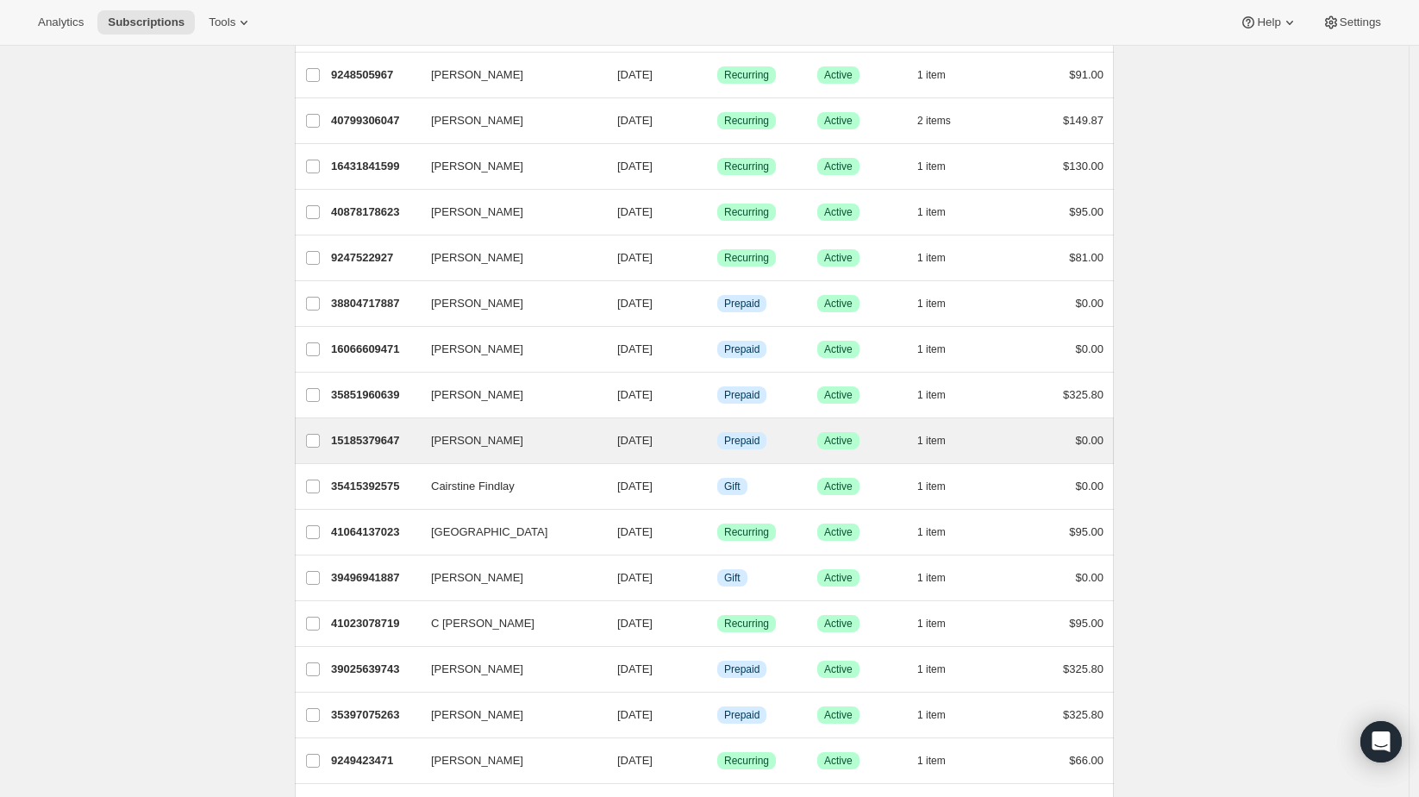
scroll to position [383, 0]
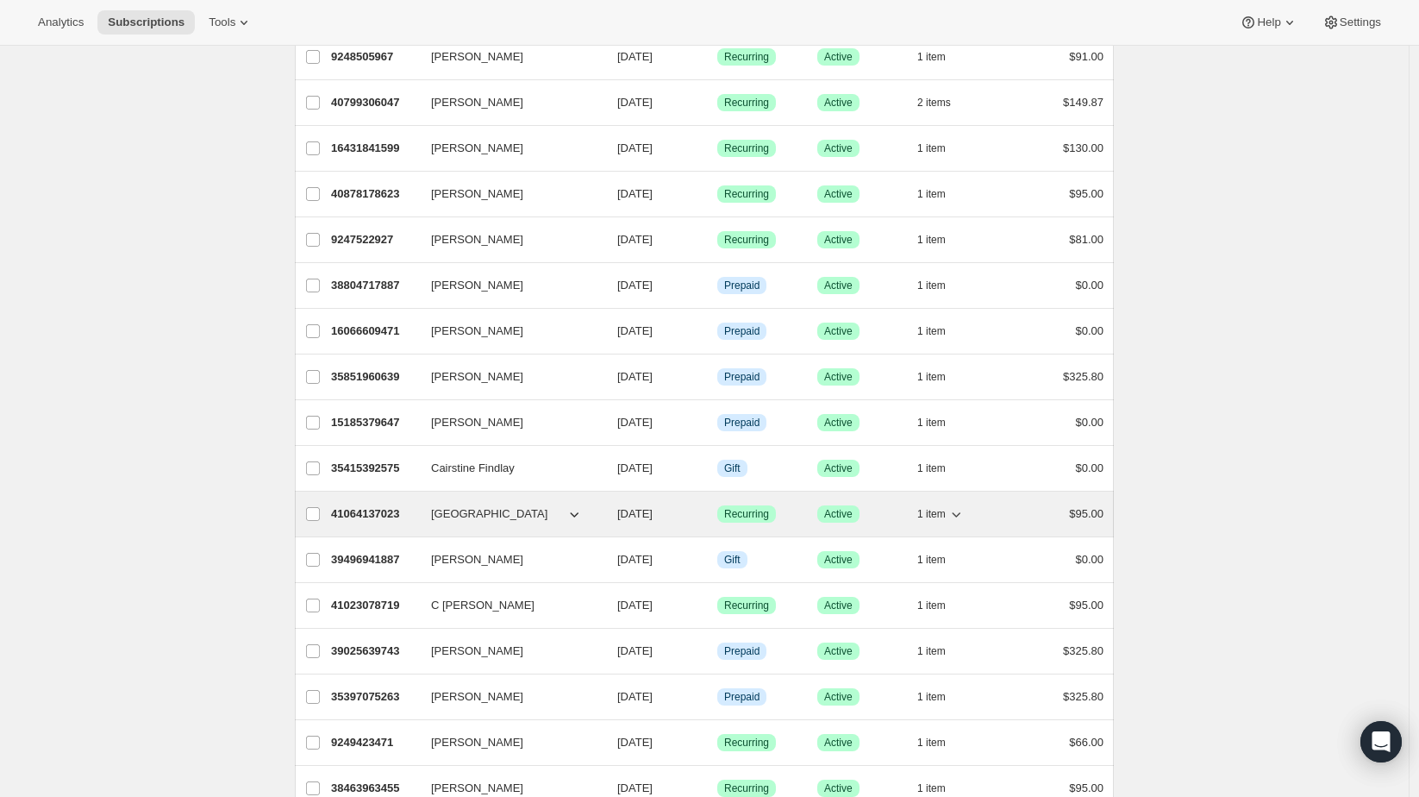
click at [927, 508] on span "1 item" at bounding box center [932, 514] width 28 height 14
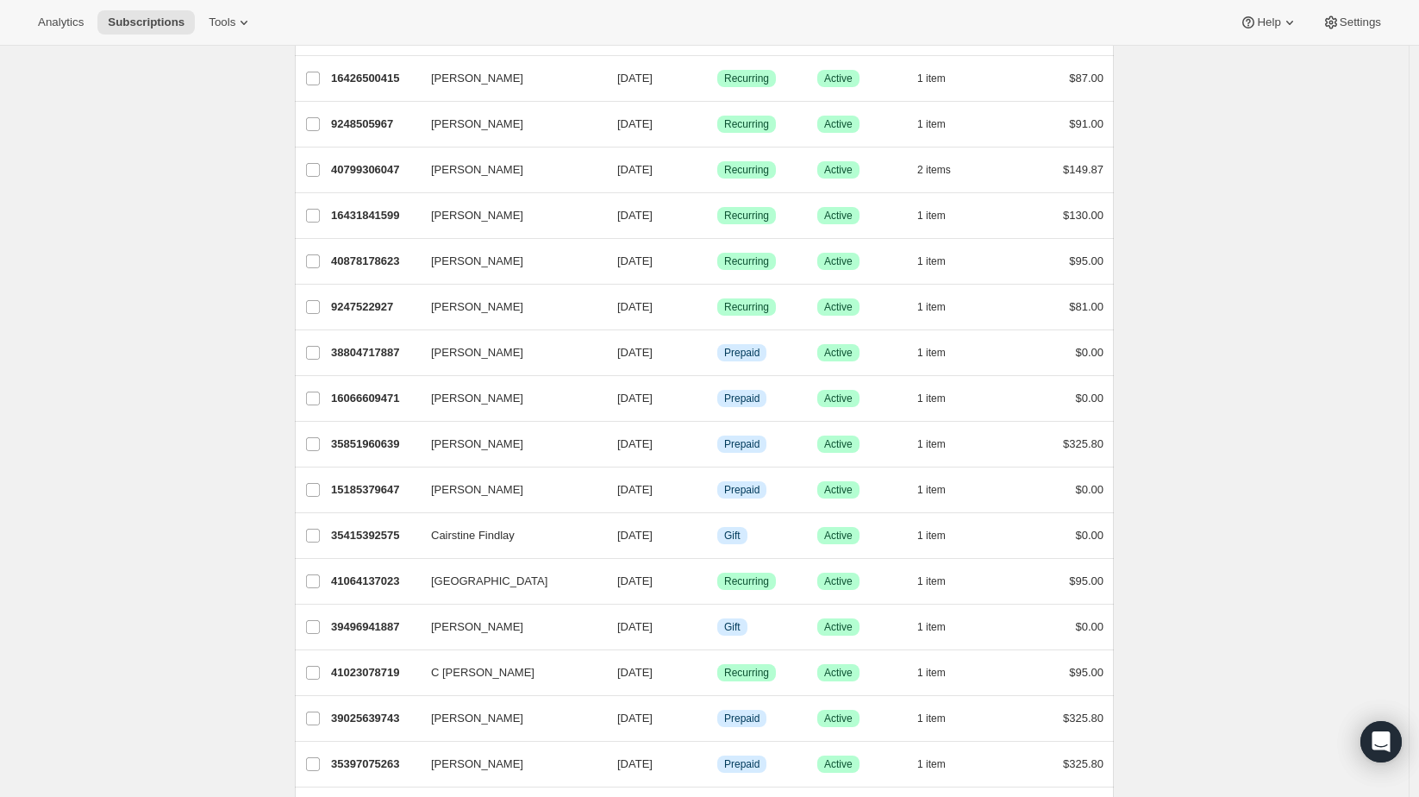
scroll to position [287, 0]
